Goal: Task Accomplishment & Management: Manage account settings

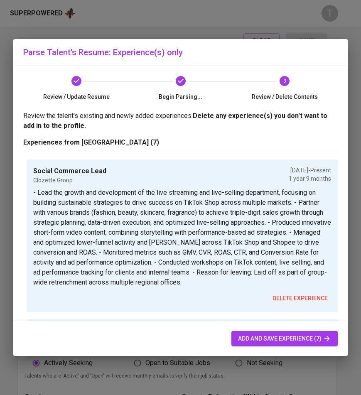
click at [269, 333] on button "add and save experience (7)" at bounding box center [284, 338] width 106 height 15
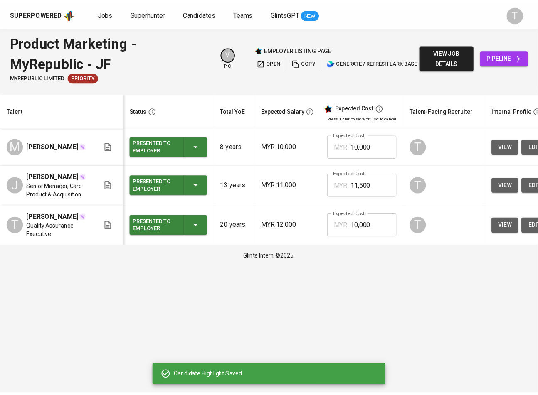
scroll to position [0, 172]
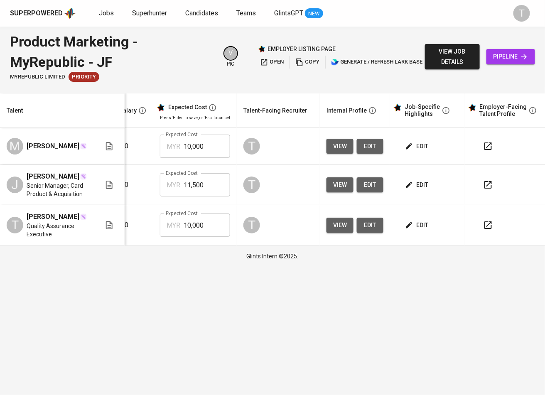
click at [99, 8] on link "Jobs" at bounding box center [107, 13] width 17 height 10
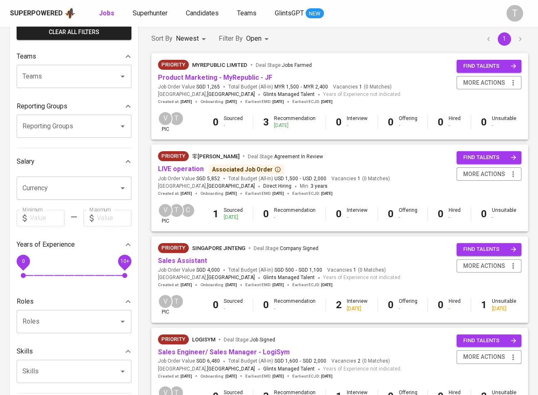
scroll to position [76, 0]
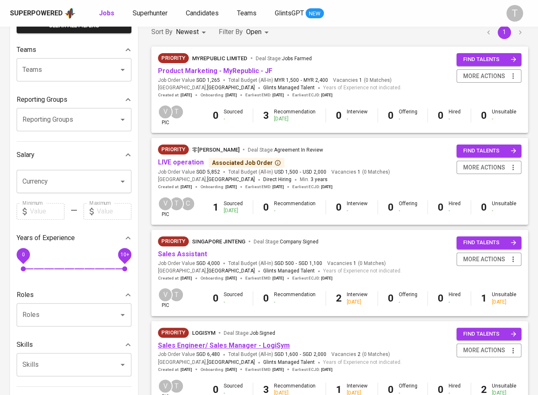
click at [248, 347] on link "Sales Engineer/ Sales Manager - LogiSym" at bounding box center [224, 346] width 132 height 8
